Goal: Use online tool/utility: Use online tool/utility

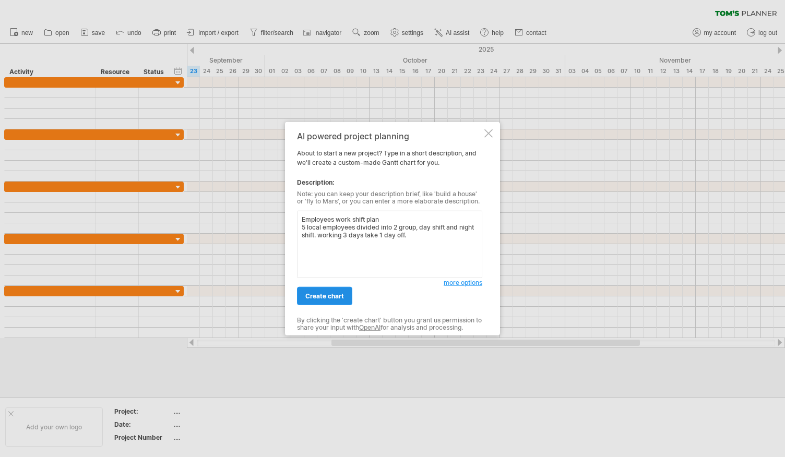
type textarea "Employees work shift plan 5 local employees divided into 2 group, day shift and…"
click at [316, 302] on link "create chart" at bounding box center [324, 296] width 55 height 18
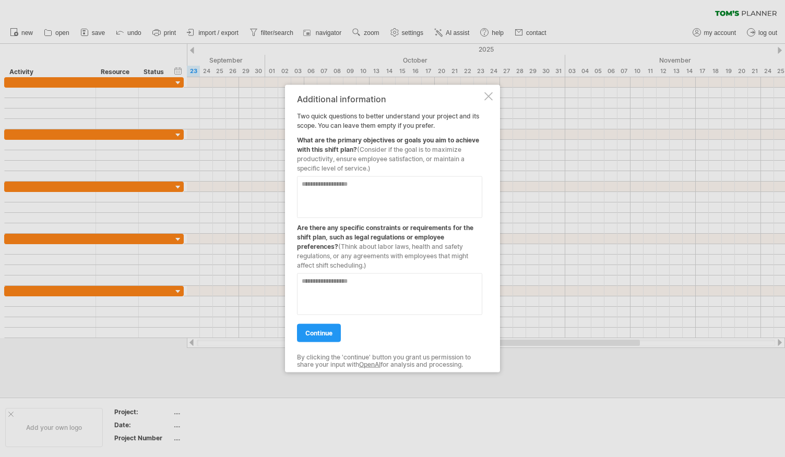
click at [418, 192] on textarea at bounding box center [389, 197] width 185 height 42
type textarea "**********"
click at [393, 290] on textarea at bounding box center [389, 294] width 185 height 42
type textarea "*"
type textarea "**********"
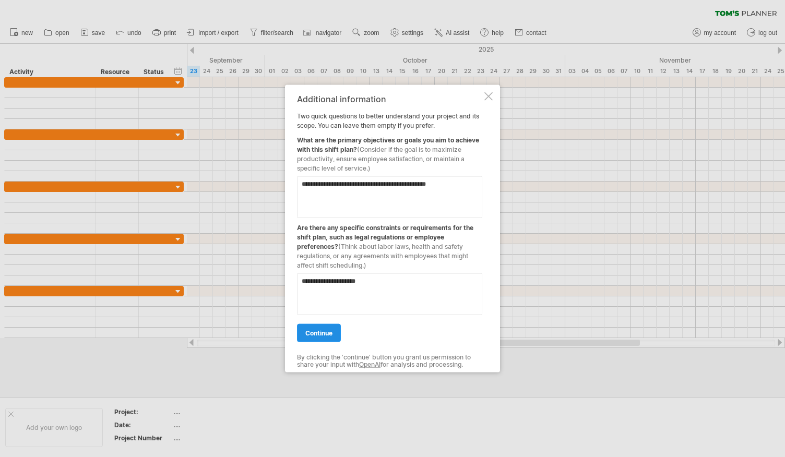
click at [328, 330] on span "continue" at bounding box center [318, 333] width 27 height 8
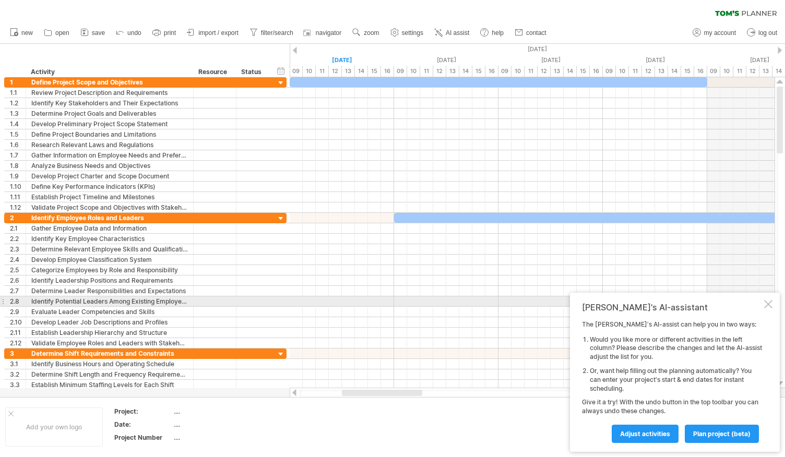
click at [767, 303] on div at bounding box center [768, 304] width 8 height 8
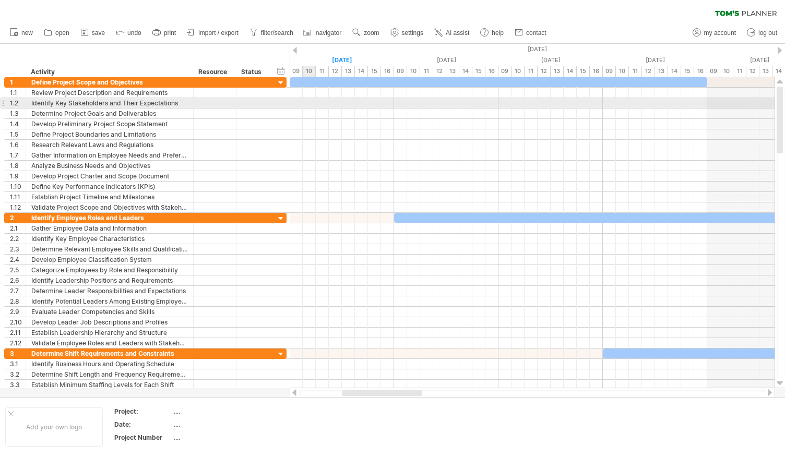
click at [312, 103] on div at bounding box center [532, 103] width 485 height 10
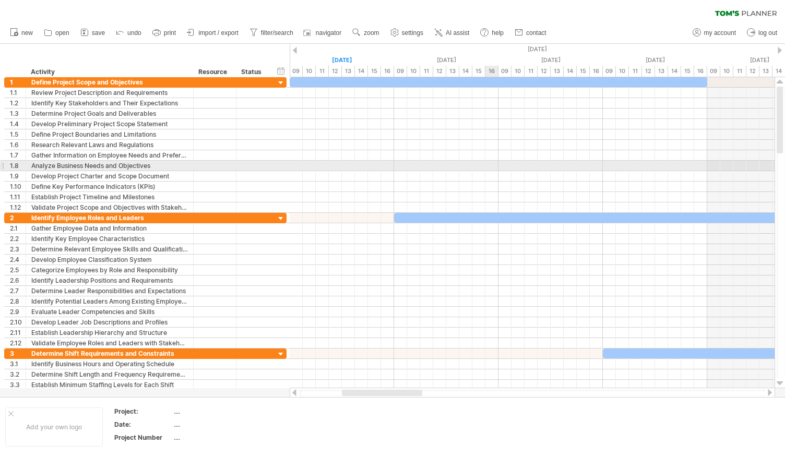
click at [494, 162] on div at bounding box center [532, 166] width 485 height 10
click at [779, 165] on div at bounding box center [781, 233] width 8 height 292
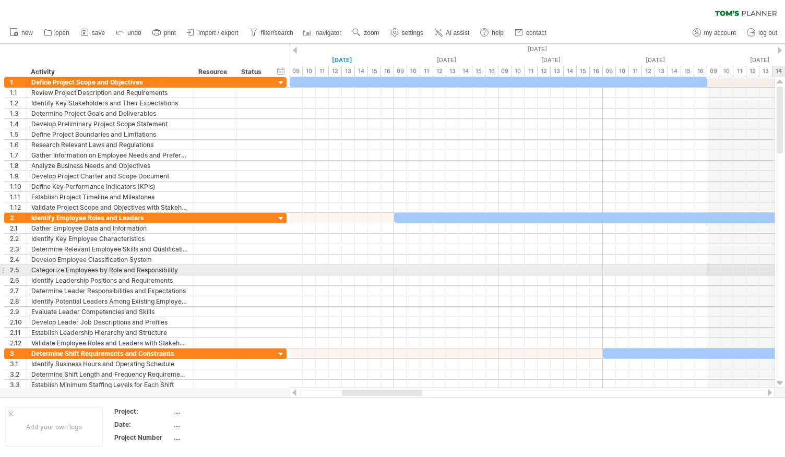
drag, startPoint x: 779, startPoint y: 165, endPoint x: 768, endPoint y: 349, distance: 184.0
click at [768, 349] on div "Trying to reach plan.tomsplanner.com Connected again... 0% clear filter new 1" at bounding box center [392, 228] width 785 height 457
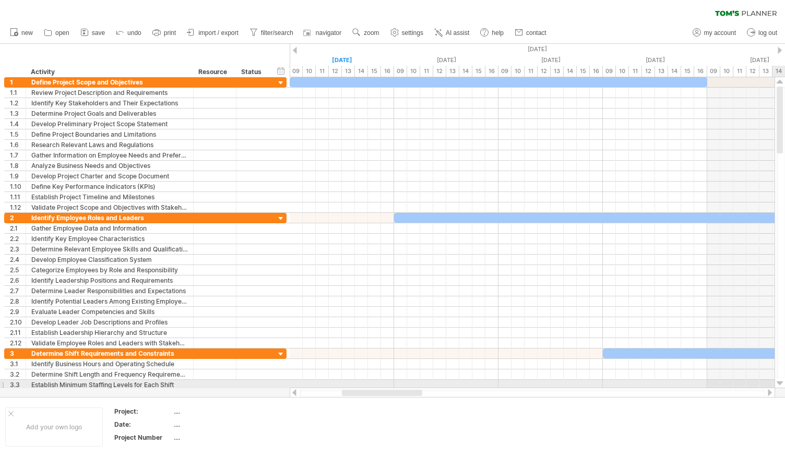
click at [782, 385] on div at bounding box center [780, 383] width 7 height 8
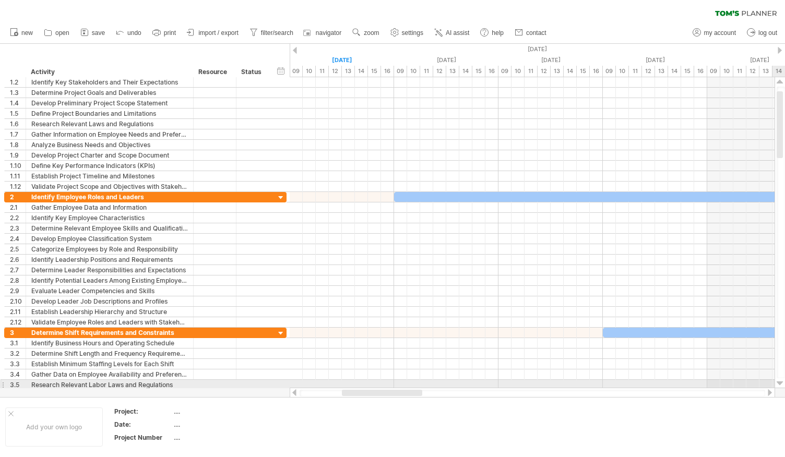
click at [782, 385] on div at bounding box center [780, 383] width 7 height 8
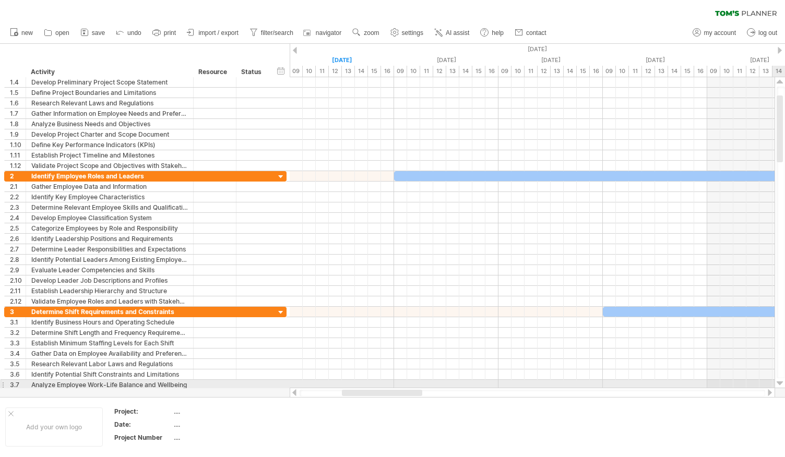
click at [782, 385] on div at bounding box center [780, 383] width 7 height 8
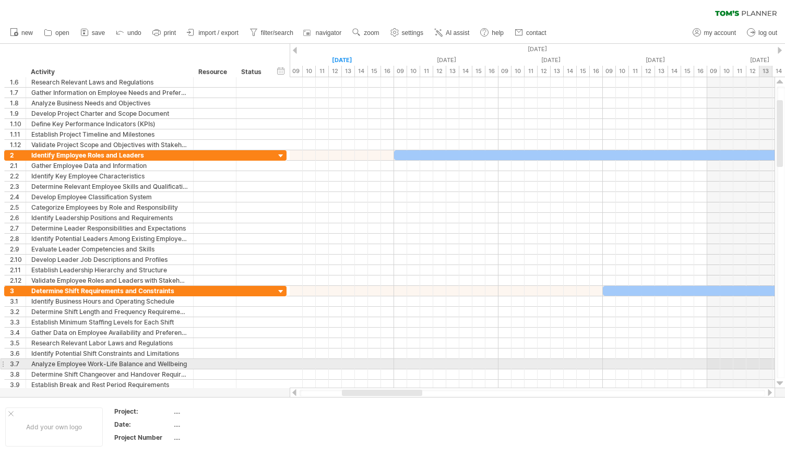
click at [777, 366] on div at bounding box center [781, 233] width 8 height 292
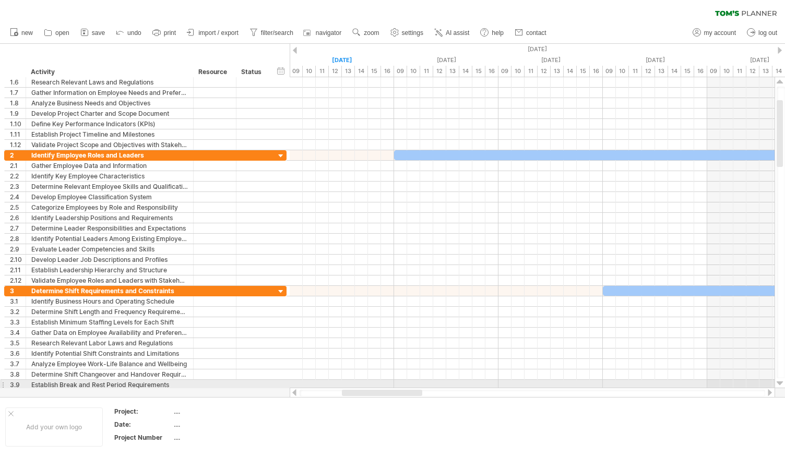
click at [781, 387] on div at bounding box center [780, 383] width 7 height 8
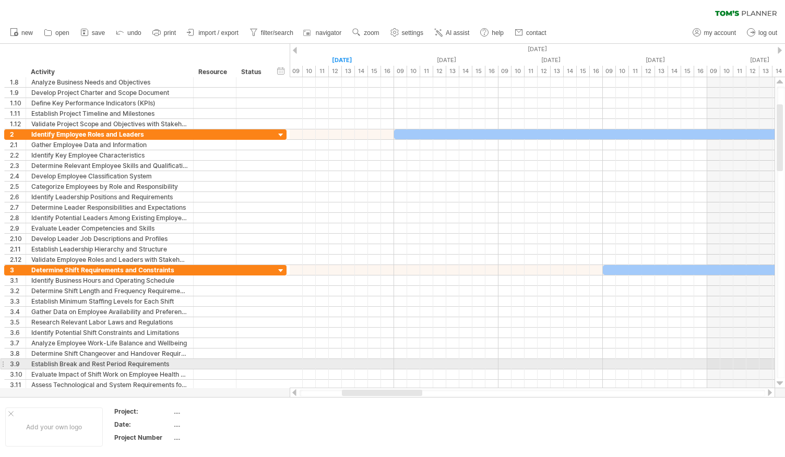
click at [781, 387] on div at bounding box center [780, 383] width 7 height 8
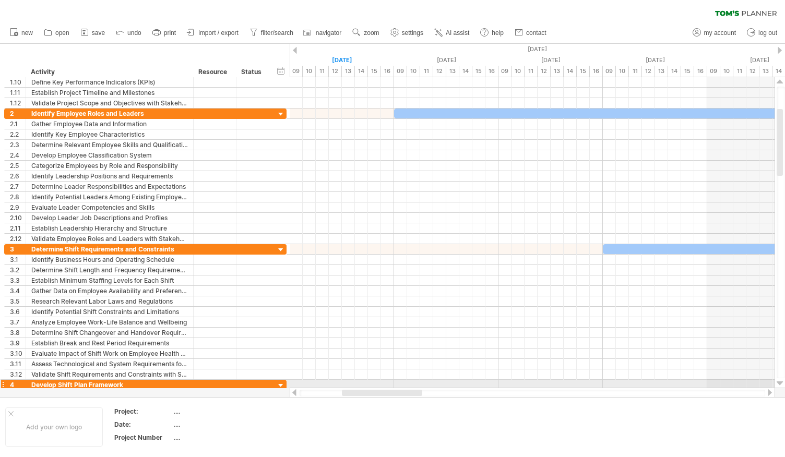
click at [781, 387] on div at bounding box center [780, 383] width 7 height 8
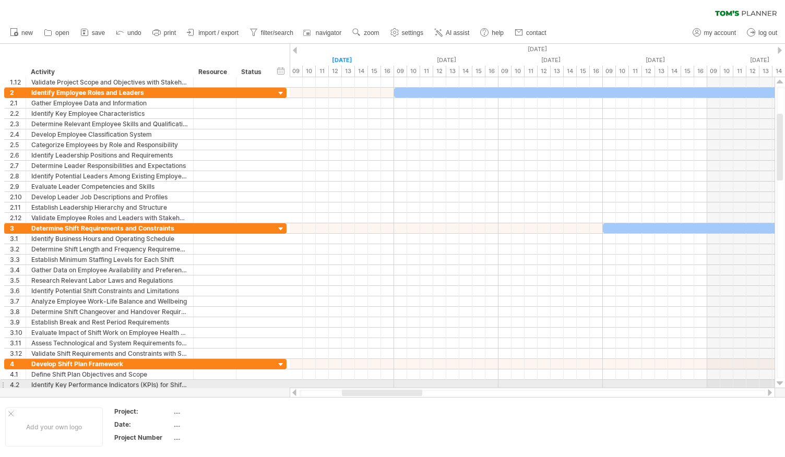
click at [781, 386] on div at bounding box center [780, 383] width 7 height 8
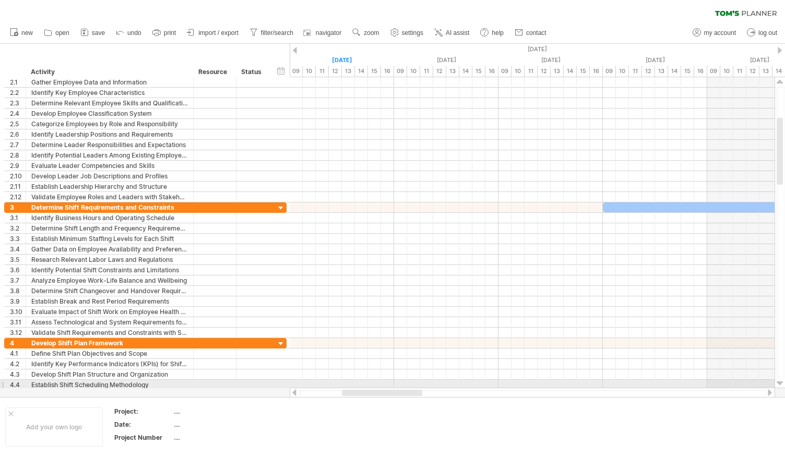
click at [781, 386] on div at bounding box center [780, 383] width 7 height 8
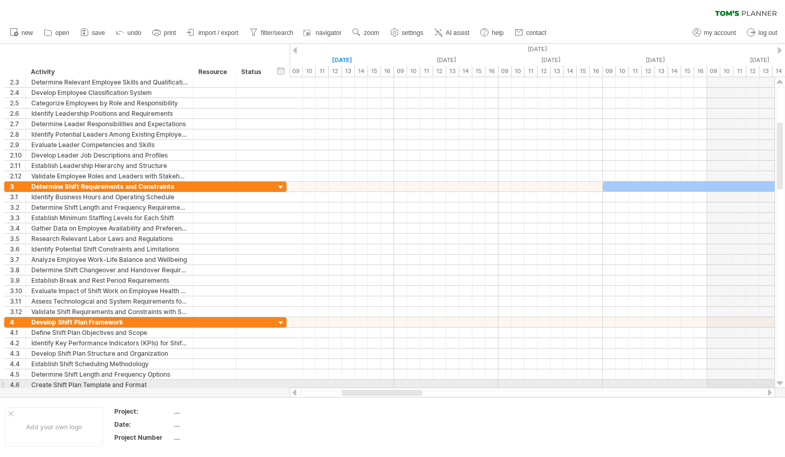
click at [781, 386] on div at bounding box center [780, 383] width 7 height 8
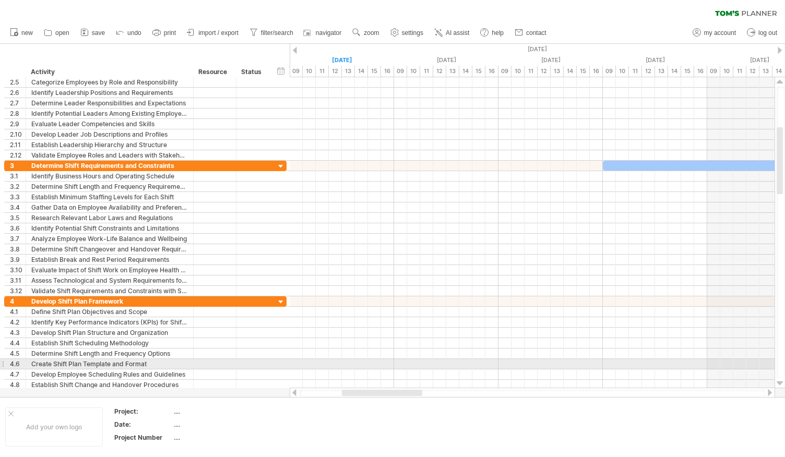
click at [781, 386] on div at bounding box center [780, 383] width 7 height 8
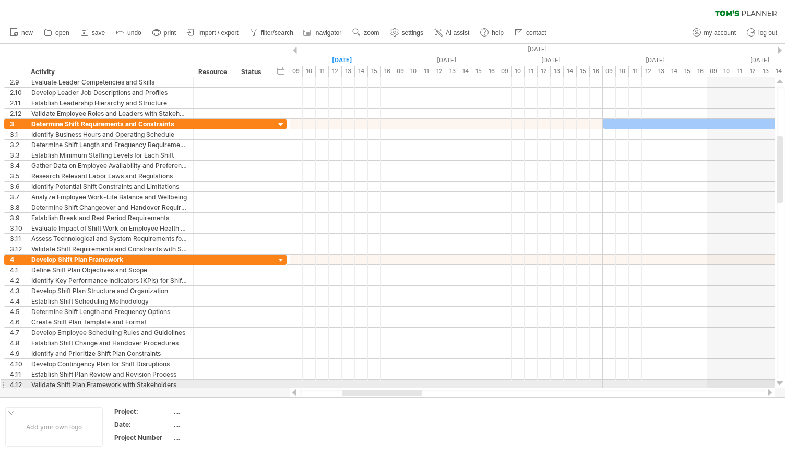
click at [781, 386] on div at bounding box center [780, 383] width 7 height 8
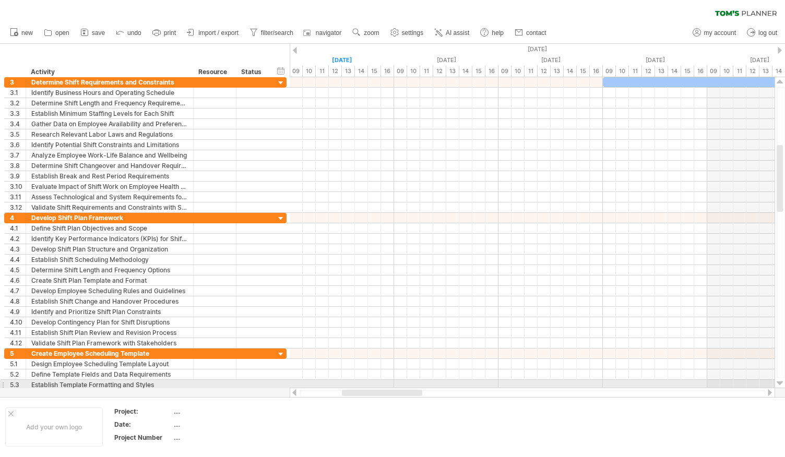
click at [781, 386] on div at bounding box center [780, 383] width 7 height 8
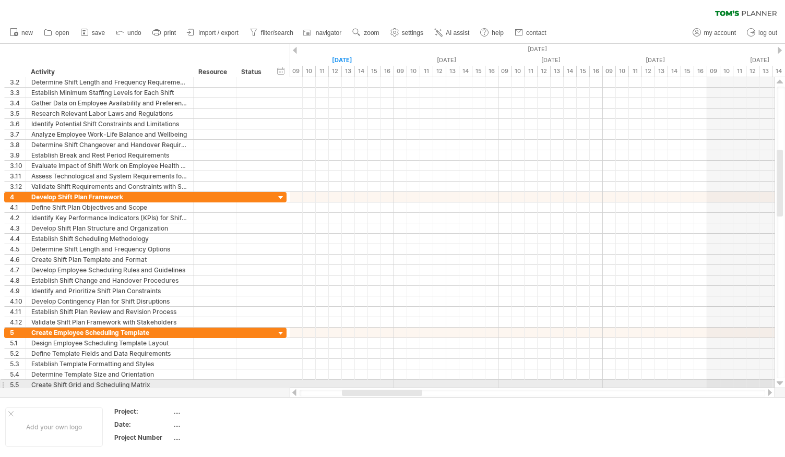
click at [781, 386] on div at bounding box center [780, 383] width 7 height 8
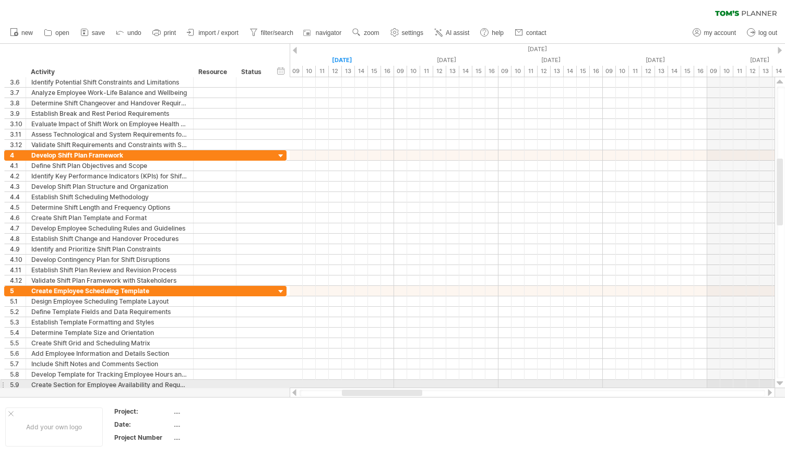
click at [781, 386] on div at bounding box center [780, 383] width 7 height 8
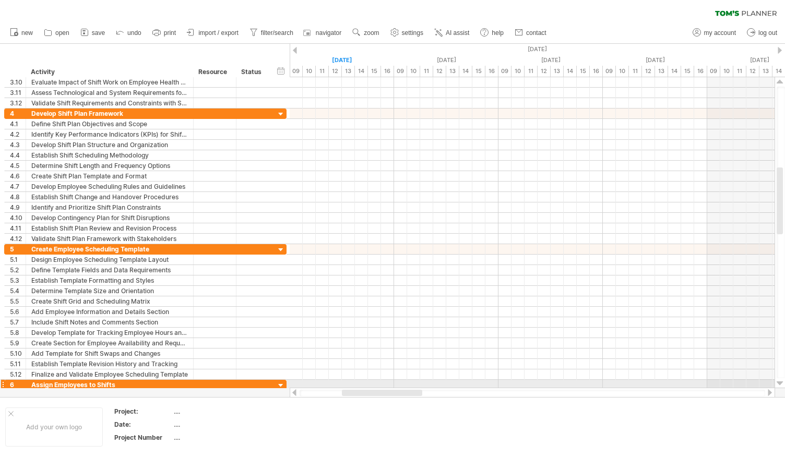
click at [781, 386] on div at bounding box center [780, 383] width 7 height 8
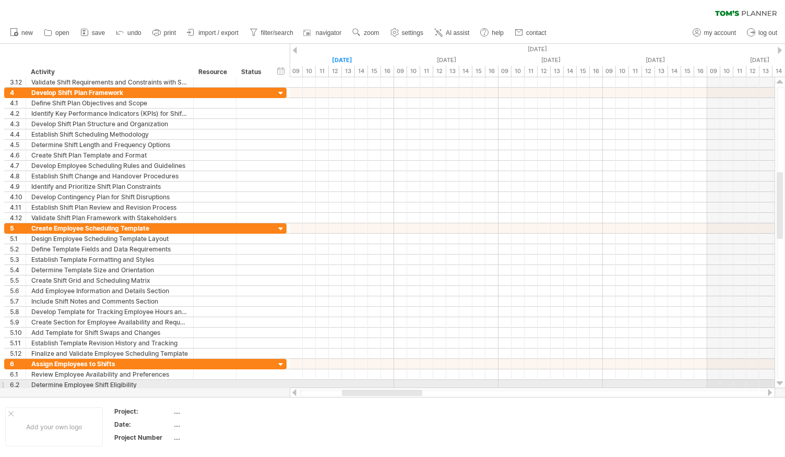
click at [781, 386] on div at bounding box center [780, 383] width 7 height 8
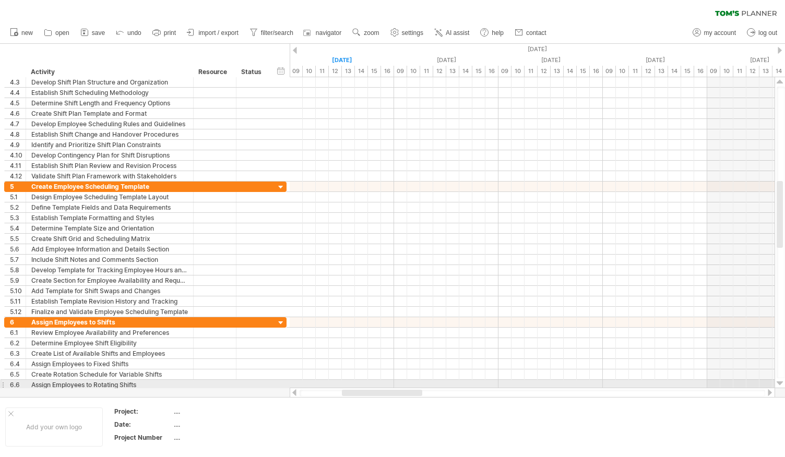
click at [781, 386] on div at bounding box center [780, 383] width 7 height 8
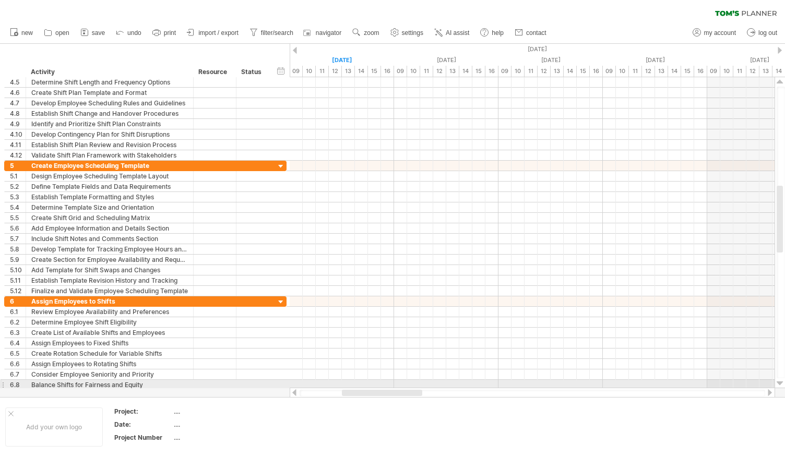
click at [781, 386] on div at bounding box center [780, 383] width 7 height 8
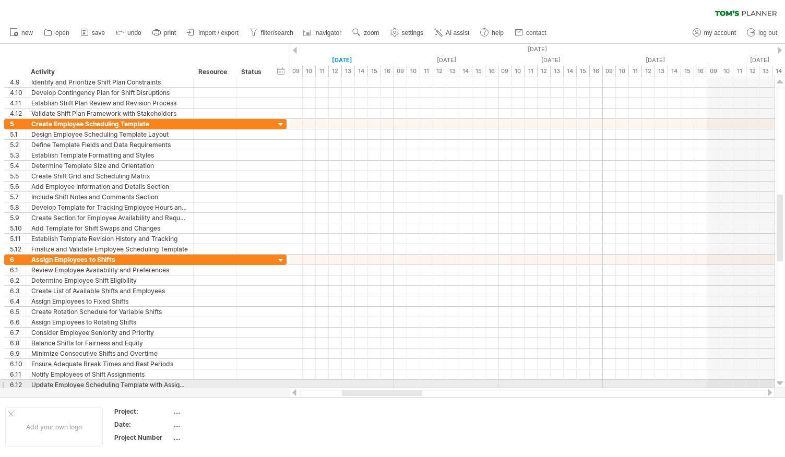
click at [781, 386] on div at bounding box center [780, 383] width 7 height 8
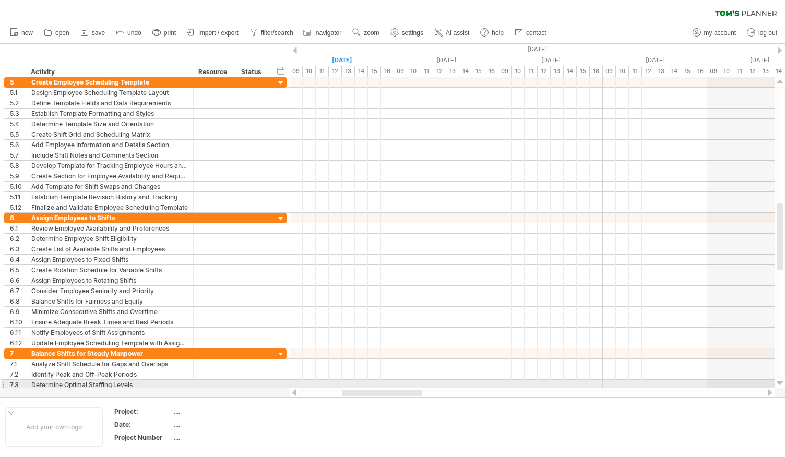
click at [781, 386] on div at bounding box center [780, 383] width 7 height 8
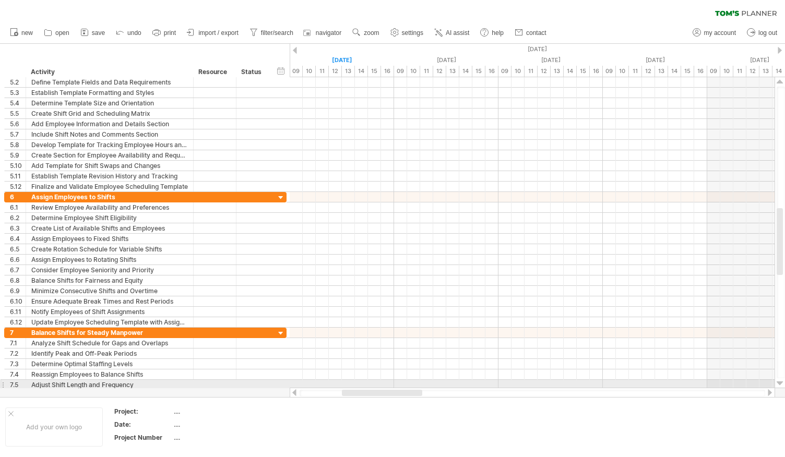
click at [781, 386] on div at bounding box center [780, 383] width 7 height 8
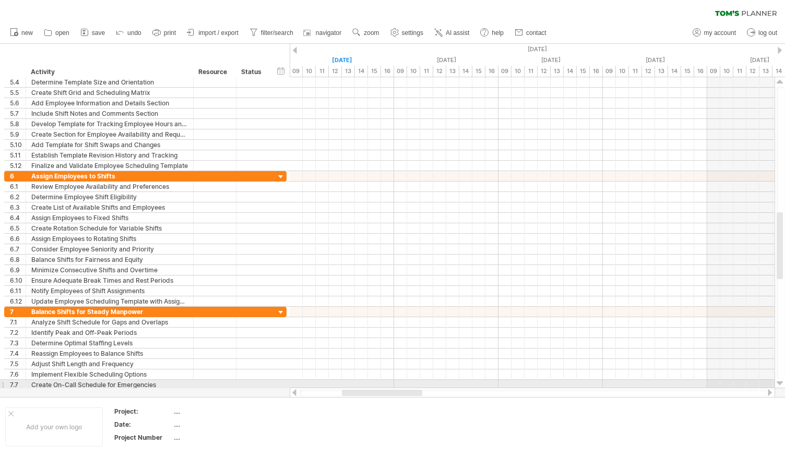
click at [781, 386] on div at bounding box center [780, 383] width 7 height 8
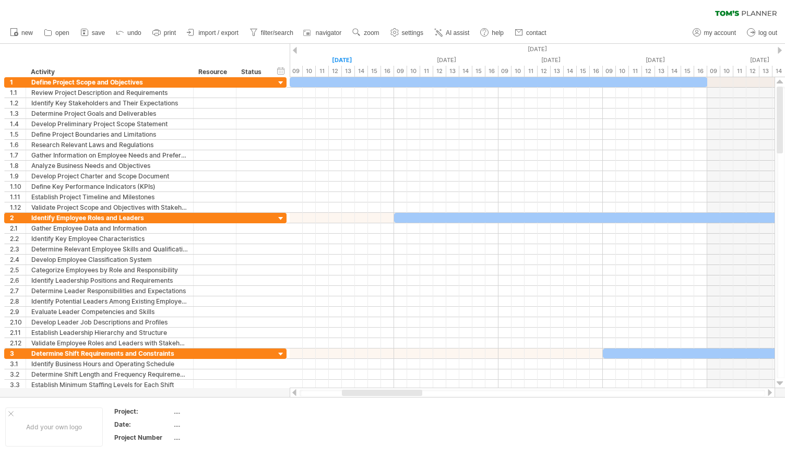
drag, startPoint x: 782, startPoint y: 240, endPoint x: 784, endPoint y: 40, distance: 199.9
click at [784, 40] on div "Trying to reach plan.tomsplanner.com Connected again... 0% clear filter new 1" at bounding box center [392, 228] width 785 height 457
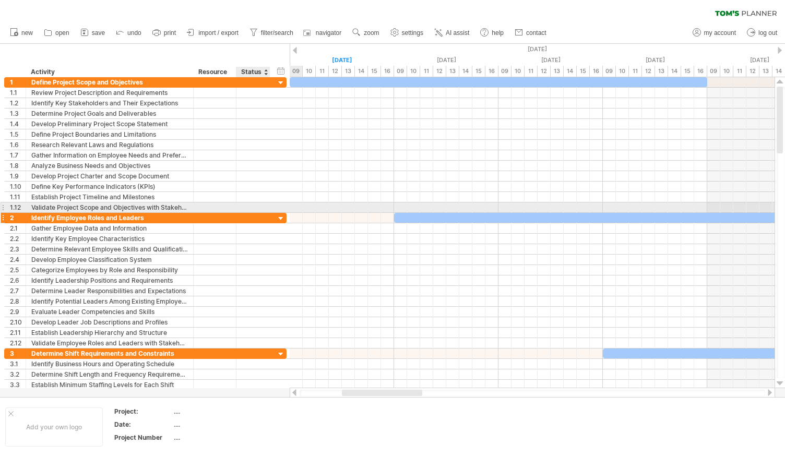
click at [281, 214] on div at bounding box center [281, 219] width 10 height 10
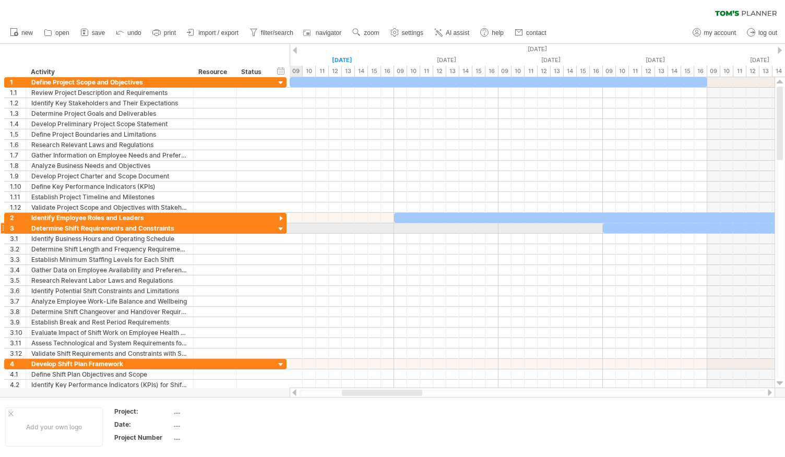
click at [280, 225] on div at bounding box center [281, 229] width 10 height 10
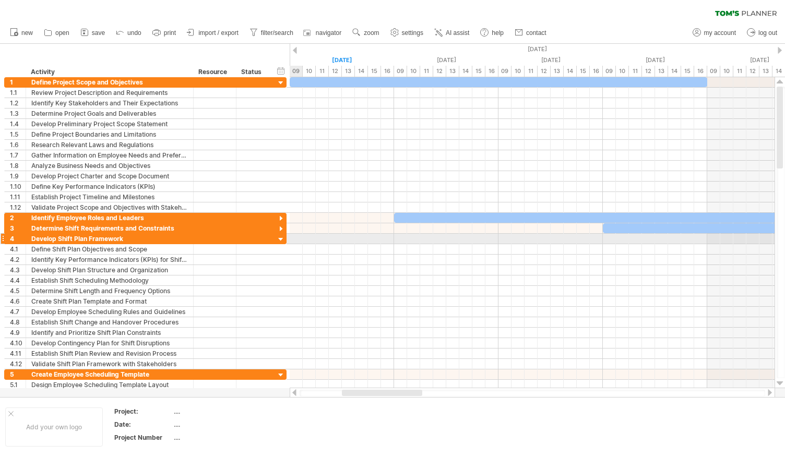
click at [280, 235] on div at bounding box center [281, 240] width 10 height 10
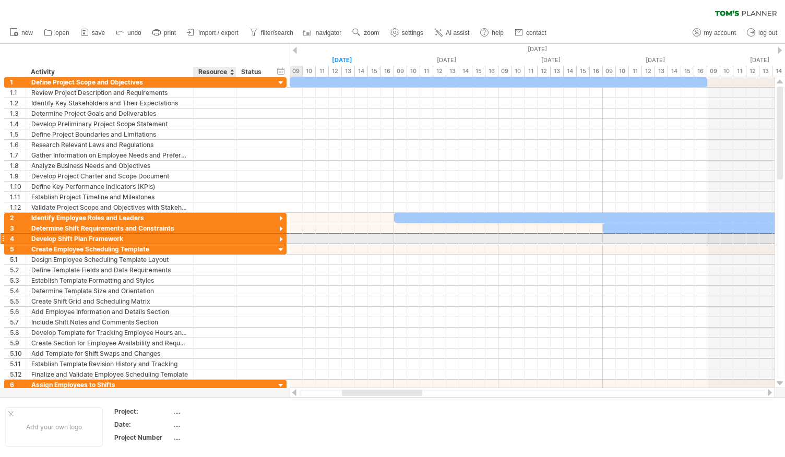
click at [242, 235] on div at bounding box center [253, 239] width 23 height 10
click at [278, 237] on div at bounding box center [281, 240] width 10 height 10
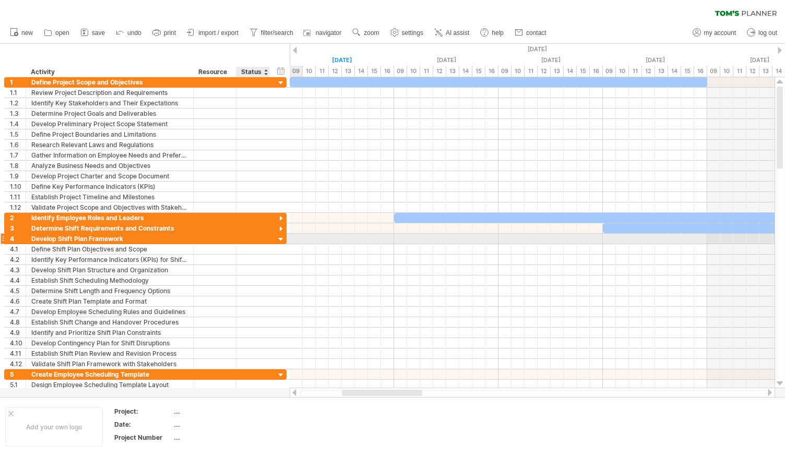
click at [278, 237] on div at bounding box center [281, 240] width 10 height 10
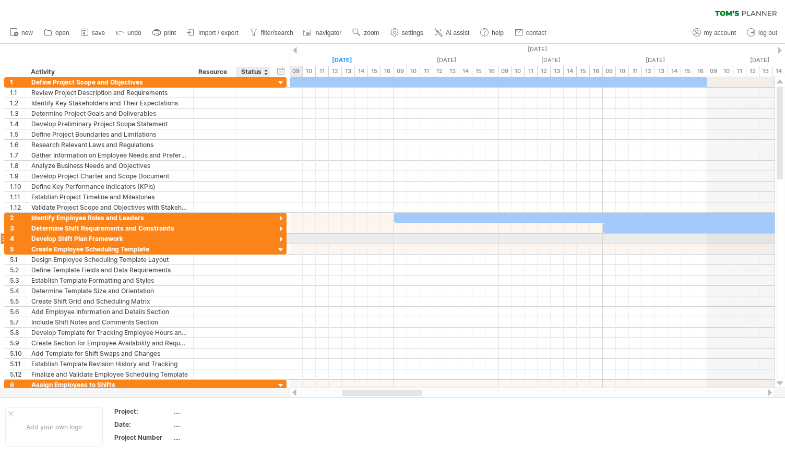
click at [278, 237] on div at bounding box center [281, 240] width 10 height 10
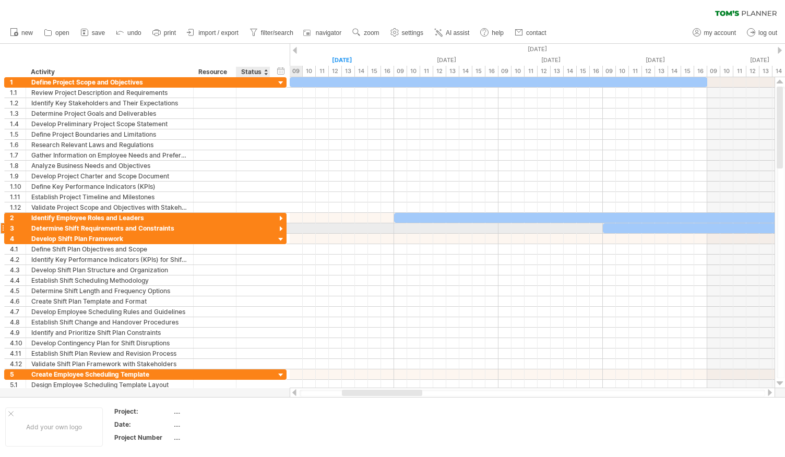
click at [285, 225] on div at bounding box center [281, 229] width 10 height 10
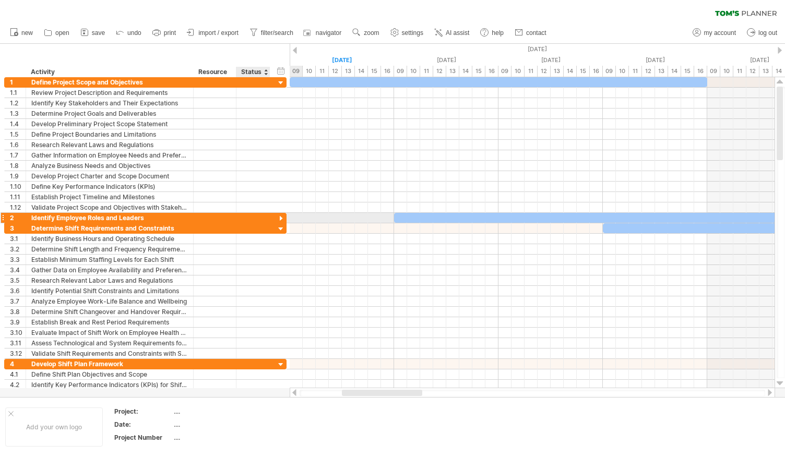
click at [279, 214] on div at bounding box center [281, 219] width 10 height 10
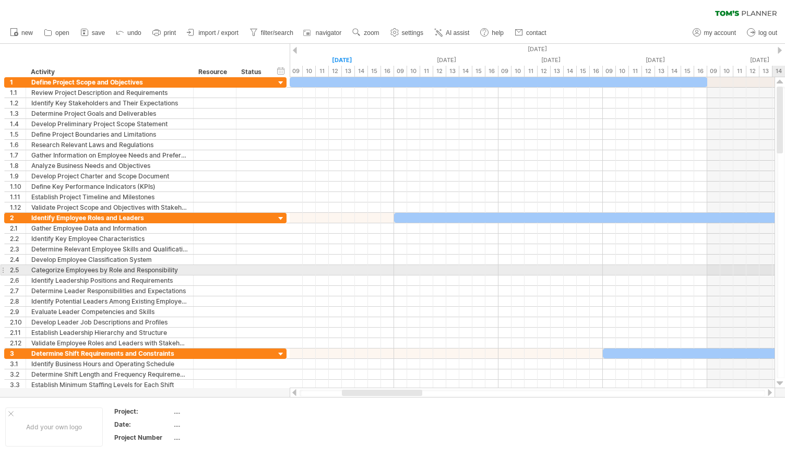
click at [784, 270] on div at bounding box center [781, 233] width 8 height 292
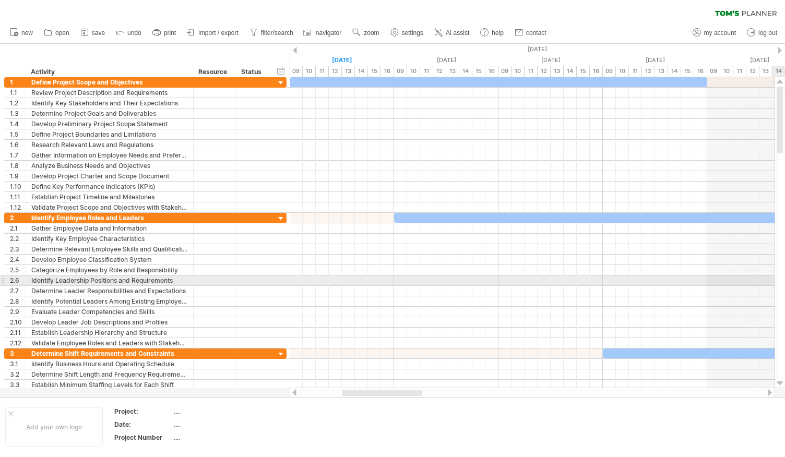
click at [783, 276] on div at bounding box center [781, 233] width 8 height 292
